Goal: Navigation & Orientation: Go to known website

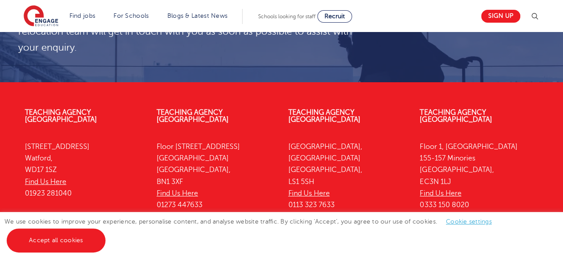
scroll to position [3169, 0]
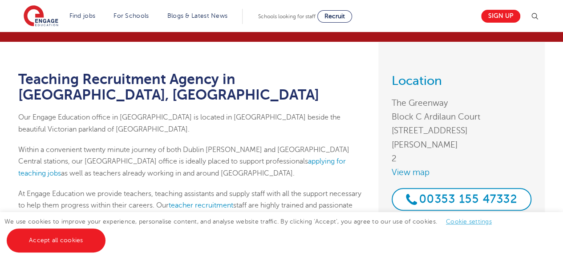
scroll to position [45, 0]
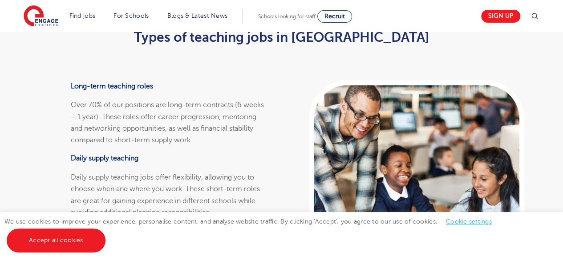
scroll to position [2270, 0]
